Goal: Transaction & Acquisition: Purchase product/service

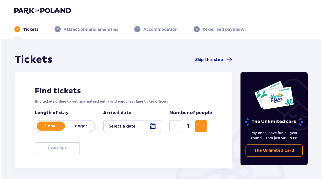
scroll to position [33, 0]
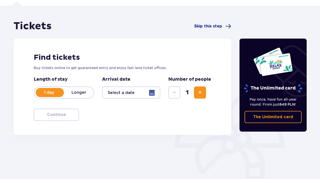
click at [125, 91] on div at bounding box center [131, 92] width 58 height 12
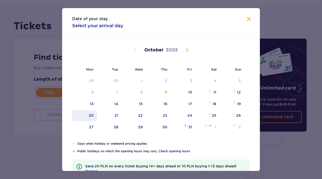
click at [92, 114] on div "20" at bounding box center [91, 115] width 5 height 5
type input "[DATE]"
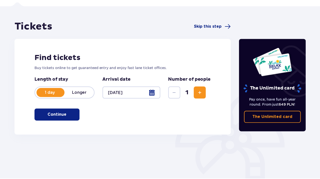
scroll to position [45, 0]
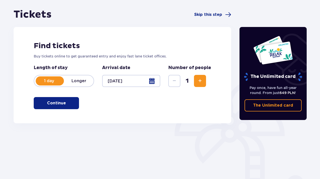
click at [73, 105] on button "Continue" at bounding box center [56, 103] width 45 height 12
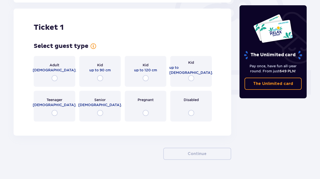
scroll to position [168, 0]
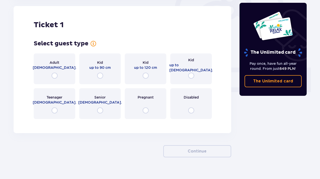
click at [62, 74] on div "Adult [DEMOGRAPHIC_DATA]." at bounding box center [55, 68] width 42 height 31
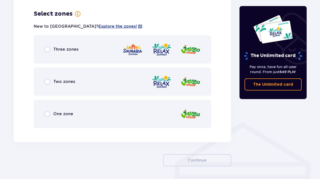
scroll to position [286, 0]
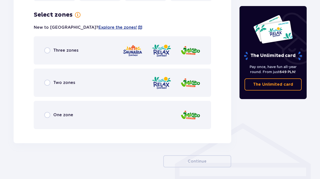
click at [79, 49] on div "Three zones" at bounding box center [122, 50] width 177 height 28
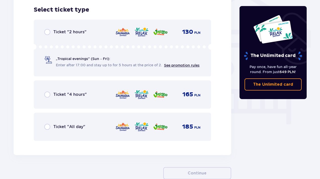
scroll to position [406, 0]
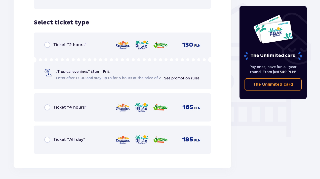
click at [97, 137] on div "Ticket "All day" 185 PLN" at bounding box center [122, 139] width 156 height 11
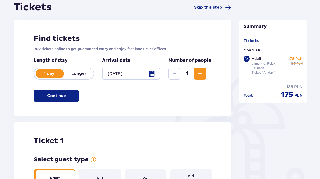
scroll to position [45, 0]
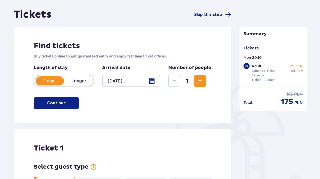
click at [199, 80] on span "Increase" at bounding box center [200, 81] width 6 height 6
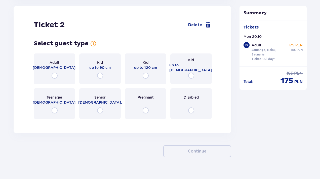
scroll to position [574, 0]
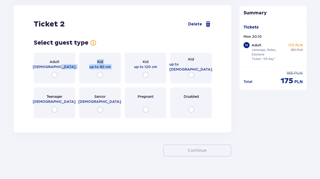
drag, startPoint x: 63, startPoint y: 71, endPoint x: 126, endPoint y: 31, distance: 74.6
click at [126, 31] on div "Ticket 2 Delete Select guest type for ticket number 2 Adult [DEMOGRAPHIC_DATA].…" at bounding box center [123, 68] width 218 height 127
click at [133, 30] on div "Ticket 2 Delete Select guest type for ticket number 2 Adult [DEMOGRAPHIC_DATA].…" at bounding box center [123, 68] width 218 height 127
click at [50, 69] on span "[DEMOGRAPHIC_DATA]." at bounding box center [55, 66] width 44 height 5
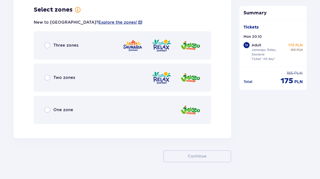
click at [52, 46] on div "Three zones" at bounding box center [61, 45] width 34 height 6
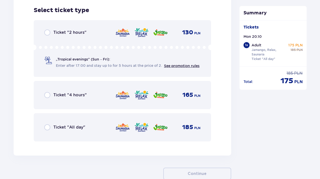
scroll to position [824, 0]
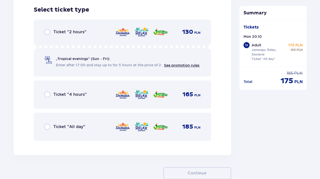
click at [75, 123] on div "Ticket "All day" 185 PLN" at bounding box center [122, 126] width 156 height 11
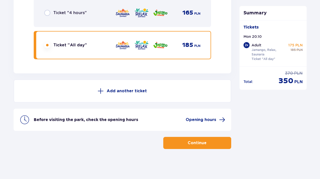
scroll to position [906, 0]
click at [196, 117] on span "Opening hours" at bounding box center [201, 120] width 30 height 6
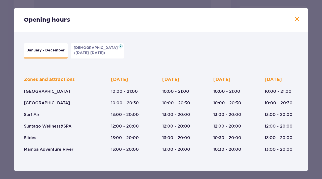
click at [297, 19] on span at bounding box center [297, 19] width 6 height 6
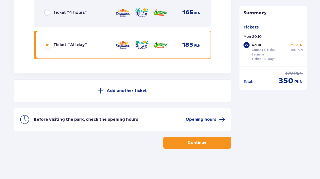
click at [202, 139] on button "Continue" at bounding box center [197, 142] width 68 height 12
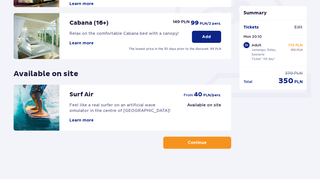
scroll to position [162, 0]
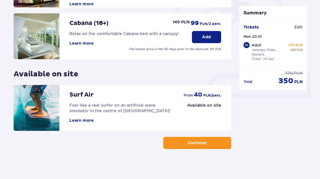
click at [204, 141] on button "Continue" at bounding box center [197, 143] width 68 height 12
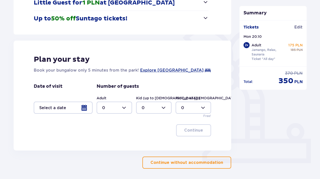
scroll to position [98, 0]
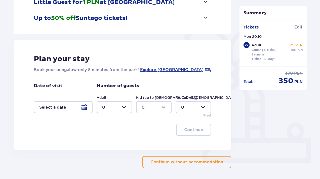
click at [68, 107] on div at bounding box center [63, 107] width 59 height 12
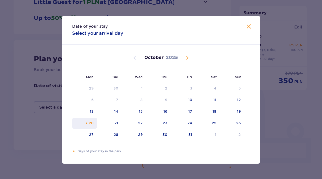
click at [93, 123] on div "20" at bounding box center [91, 122] width 5 height 5
click at [248, 26] on span "Close" at bounding box center [249, 27] width 6 height 6
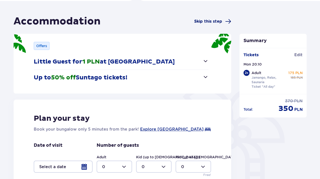
click at [215, 22] on span "Skip this step" at bounding box center [208, 22] width 28 height 6
